Goal: Information Seeking & Learning: Learn about a topic

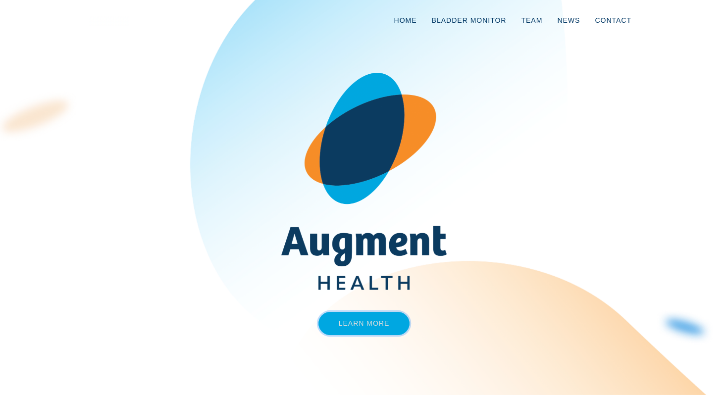
click at [341, 321] on link "Learn More" at bounding box center [364, 323] width 92 height 23
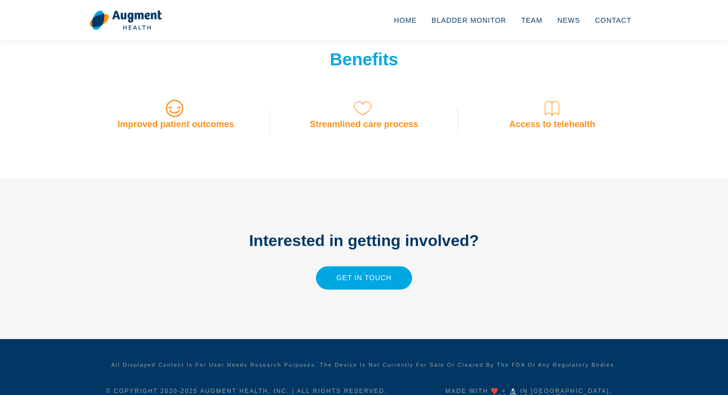
scroll to position [827, 0]
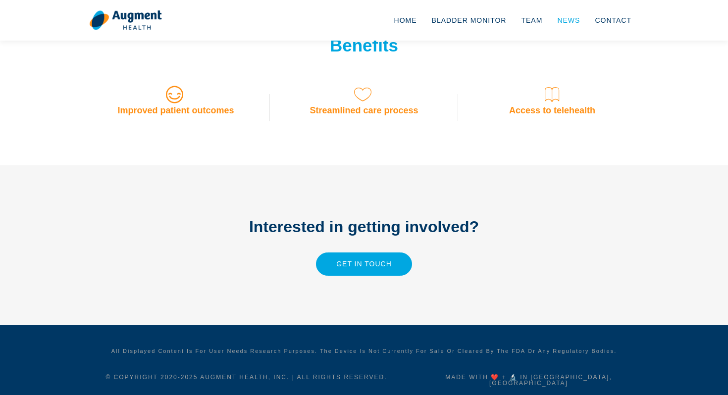
click at [568, 27] on link "News" at bounding box center [569, 20] width 38 height 33
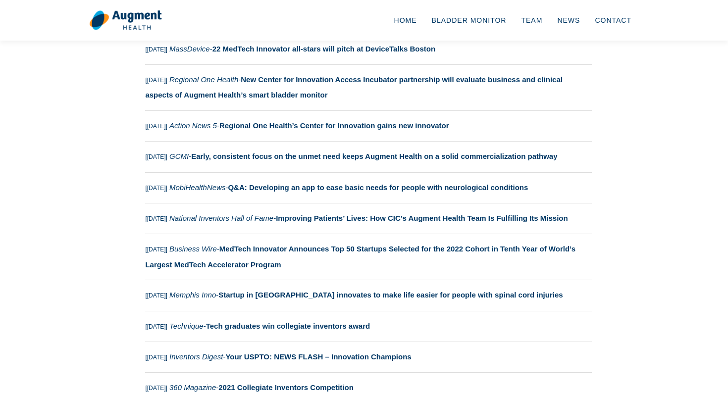
scroll to position [190, 0]
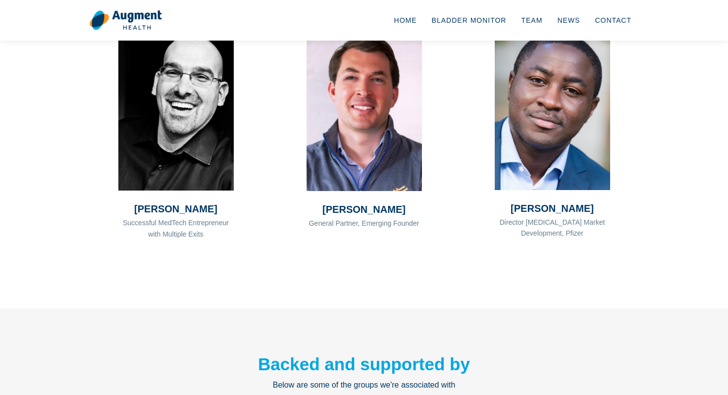
scroll to position [770, 0]
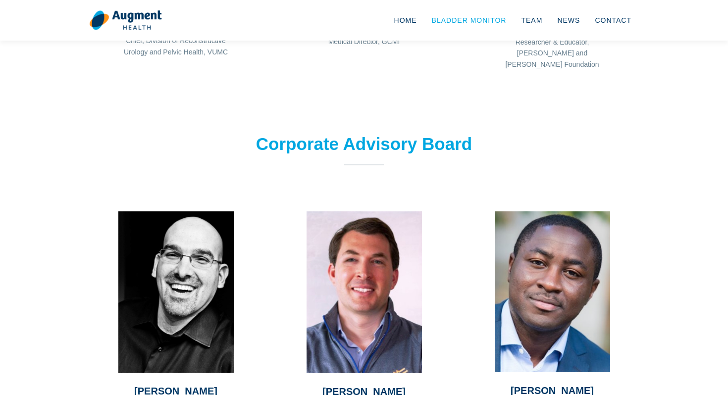
click at [494, 18] on link "Bladder Monitor" at bounding box center [469, 20] width 90 height 33
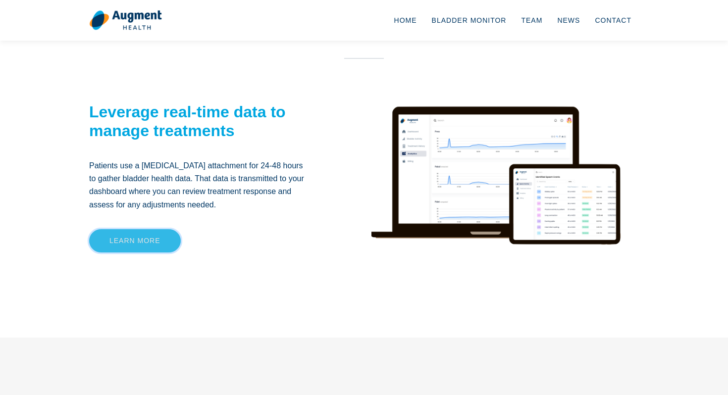
click at [156, 242] on link "Learn more" at bounding box center [135, 240] width 92 height 23
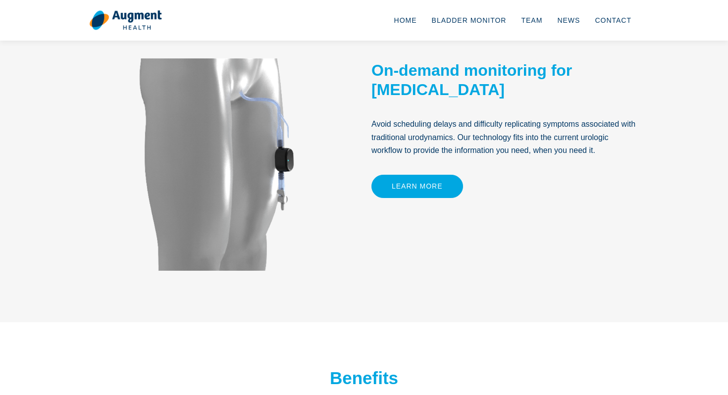
scroll to position [495, 0]
click at [395, 185] on link "Learn More" at bounding box center [417, 185] width 92 height 23
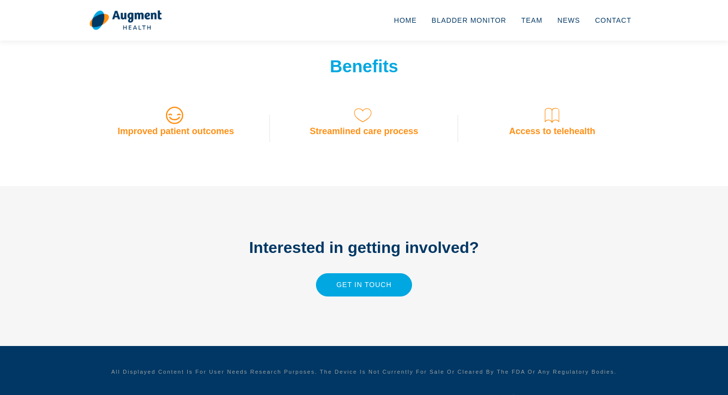
scroll to position [817, 0]
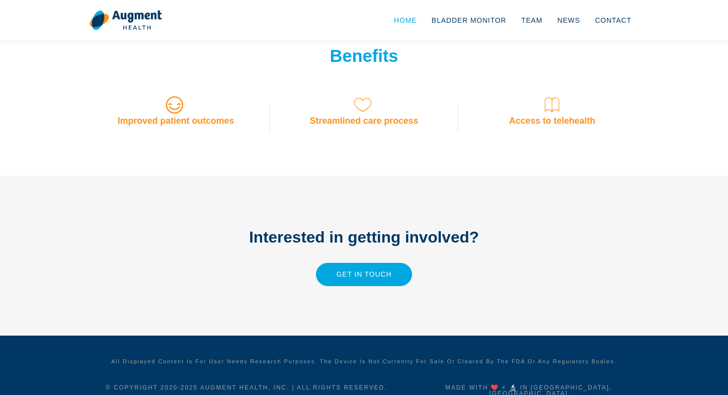
click at [409, 24] on link "Home" at bounding box center [406, 20] width 38 height 33
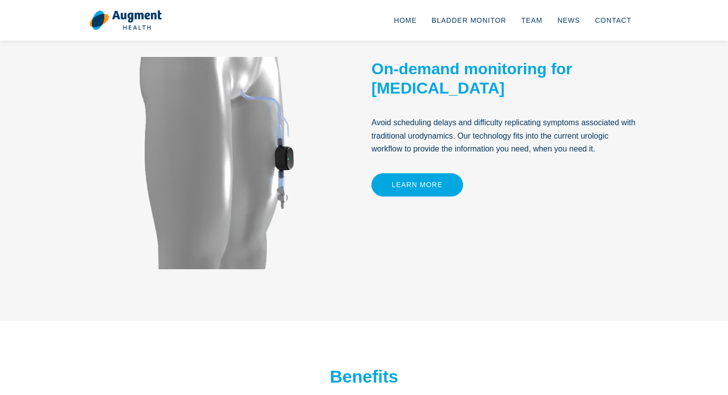
scroll to position [495, 0]
